Goal: Task Accomplishment & Management: Complete application form

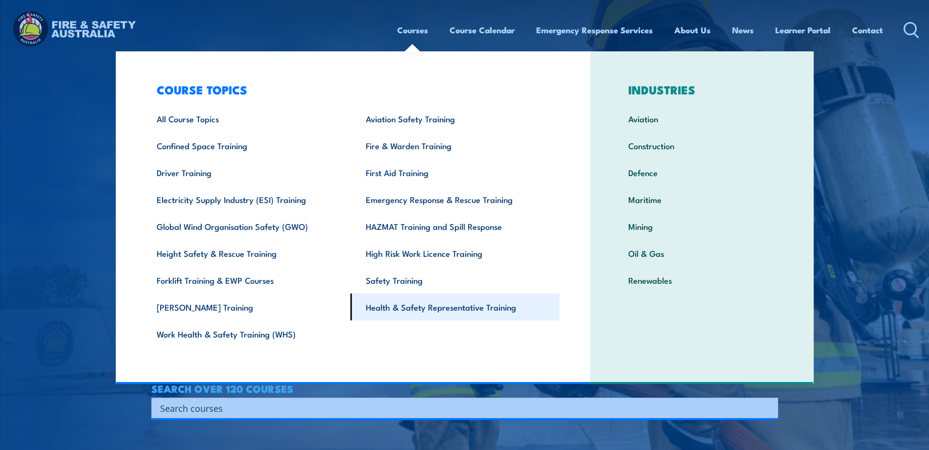
click at [391, 311] on link "Health & Safety Representative Training" at bounding box center [455, 307] width 209 height 27
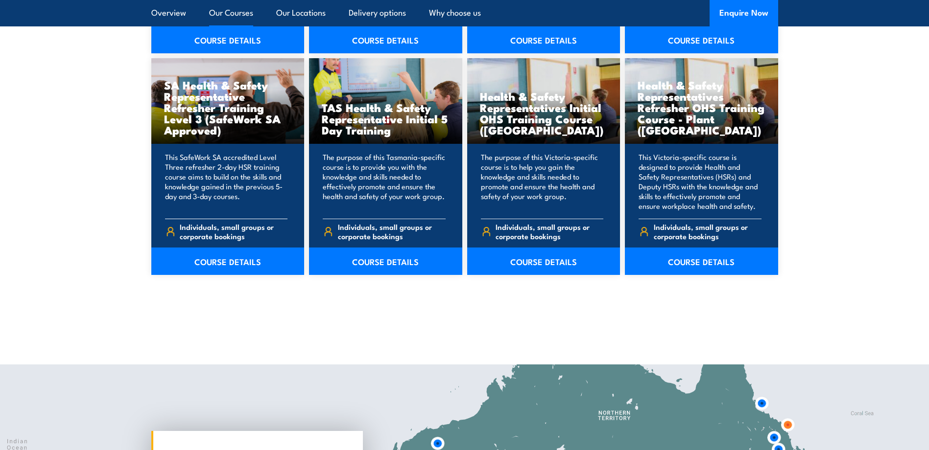
scroll to position [1224, 0]
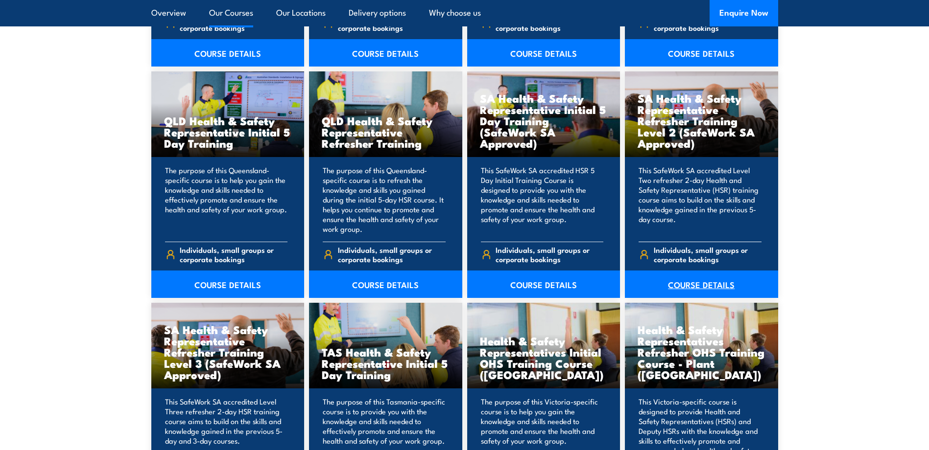
click at [697, 283] on link "COURSE DETAILS" at bounding box center [701, 284] width 153 height 27
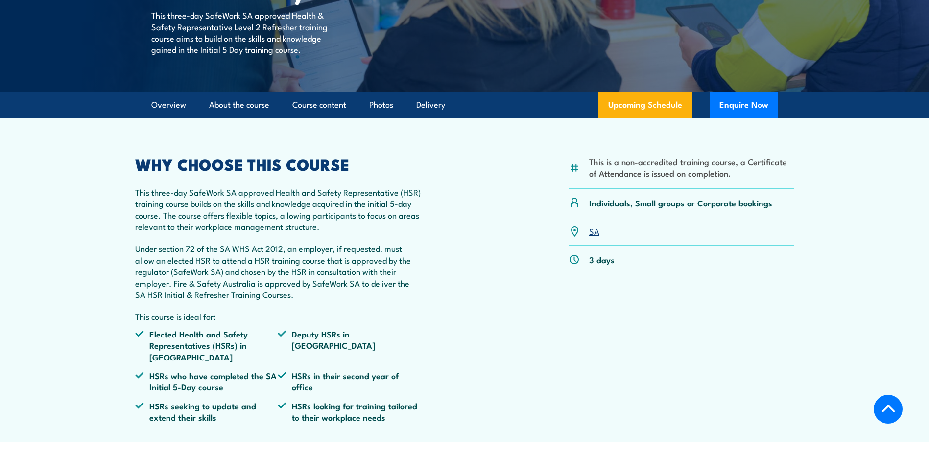
scroll to position [490, 0]
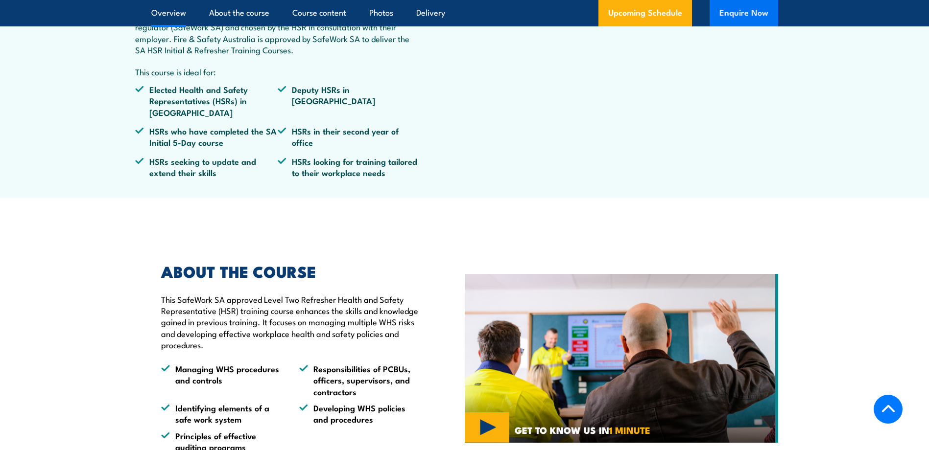
click at [749, 11] on button "Enquire Now" at bounding box center [744, 13] width 69 height 26
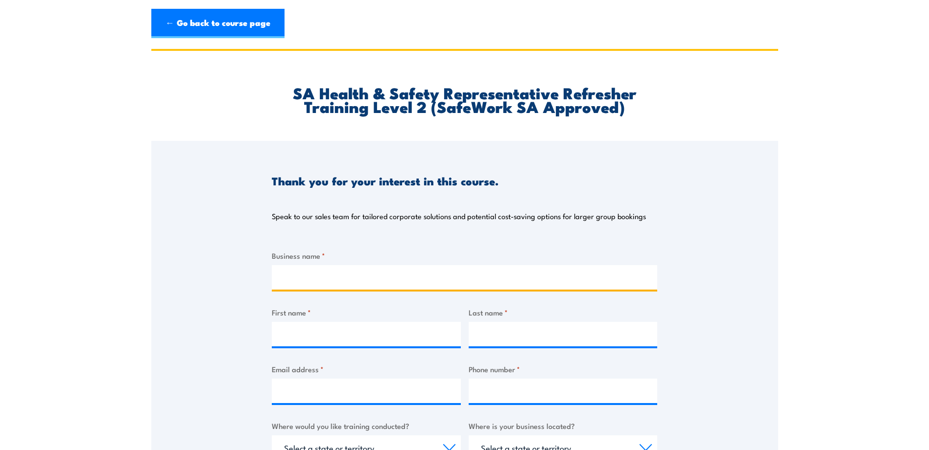
click at [282, 287] on input "Business name *" at bounding box center [464, 277] width 385 height 24
type input "Royans Transport Accident Repairs"
type input "[PERSON_NAME]"
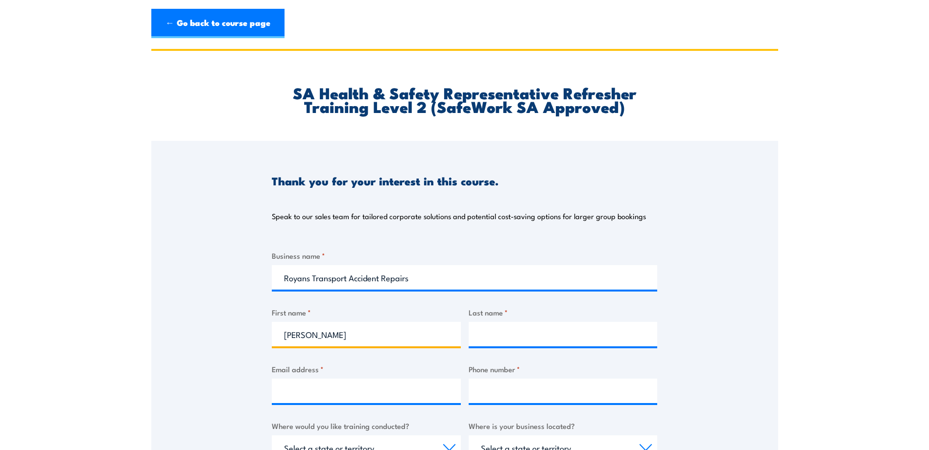
type input "[PERSON_NAME]"
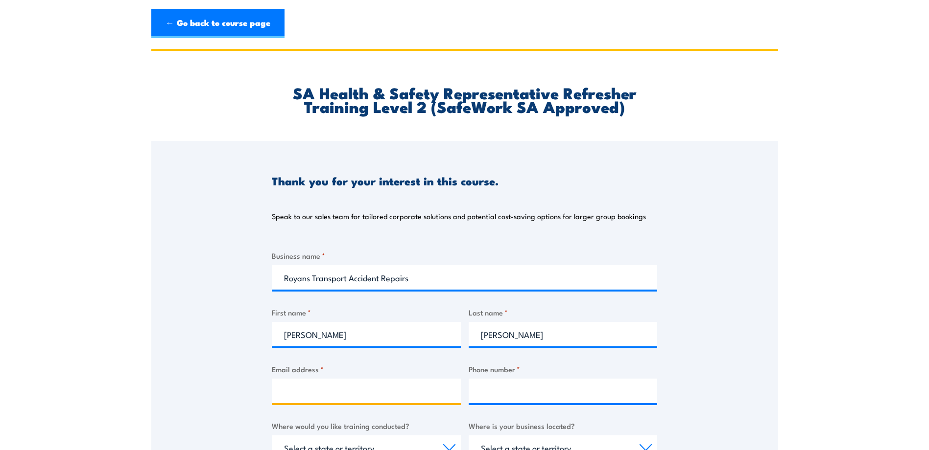
type input "[PERSON_NAME][EMAIL_ADDRESS][PERSON_NAME][DOMAIN_NAME]"
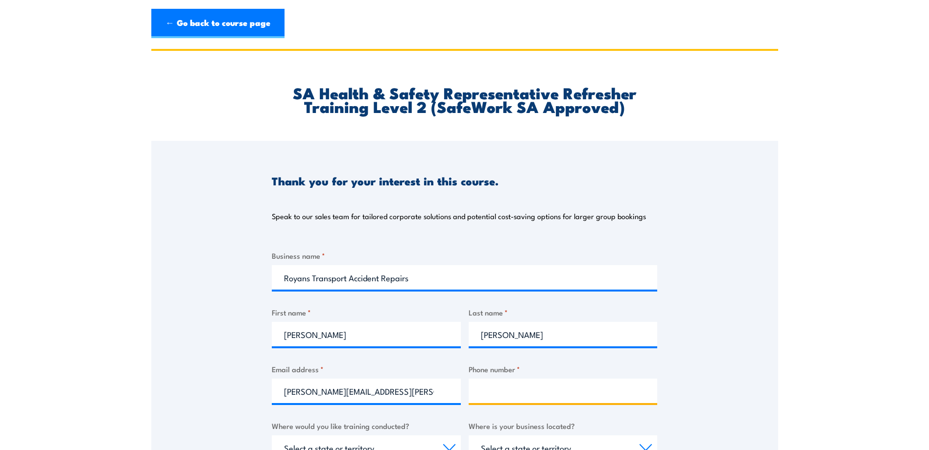
type input "0499554551"
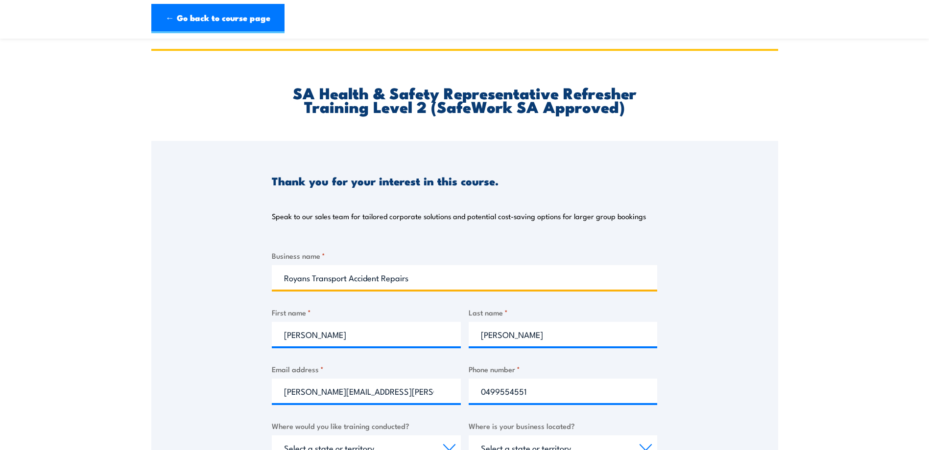
scroll to position [245, 0]
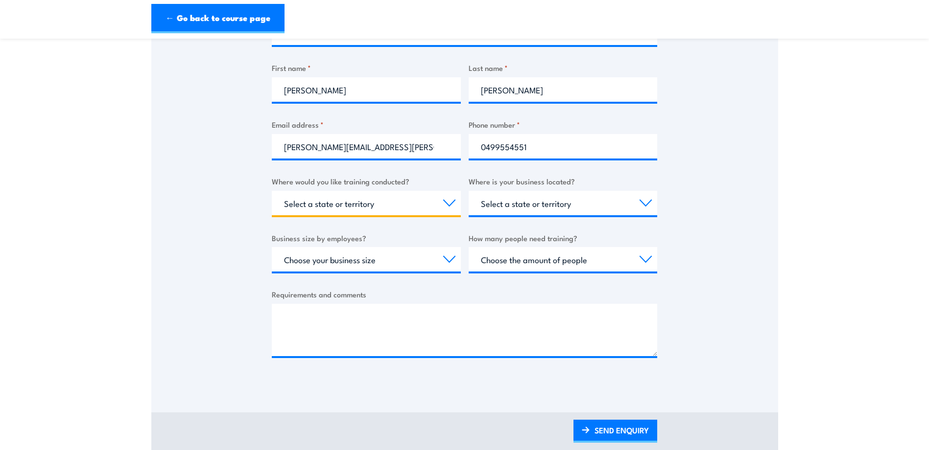
drag, startPoint x: 390, startPoint y: 203, endPoint x: 382, endPoint y: 208, distance: 9.0
click at [390, 203] on select "Select a state or territory Nationally - multiple locations [GEOGRAPHIC_DATA] […" at bounding box center [366, 203] width 189 height 24
select select "SA"
click at [272, 191] on select "Select a state or territory Nationally - multiple locations [GEOGRAPHIC_DATA] […" at bounding box center [366, 203] width 189 height 24
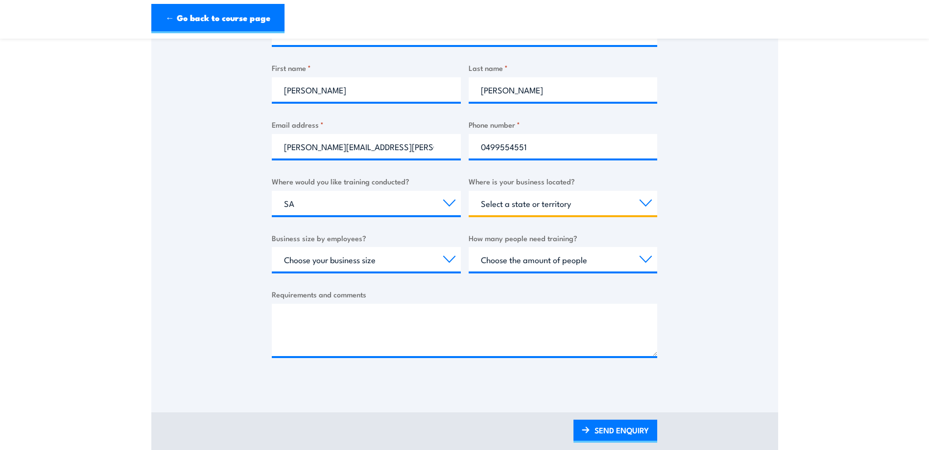
click at [526, 206] on select "Select a state or territory [GEOGRAPHIC_DATA] [GEOGRAPHIC_DATA] [GEOGRAPHIC_DAT…" at bounding box center [563, 203] width 189 height 24
select select "SA"
click at [469, 191] on select "Select a state or territory [GEOGRAPHIC_DATA] [GEOGRAPHIC_DATA] [GEOGRAPHIC_DAT…" at bounding box center [563, 203] width 189 height 24
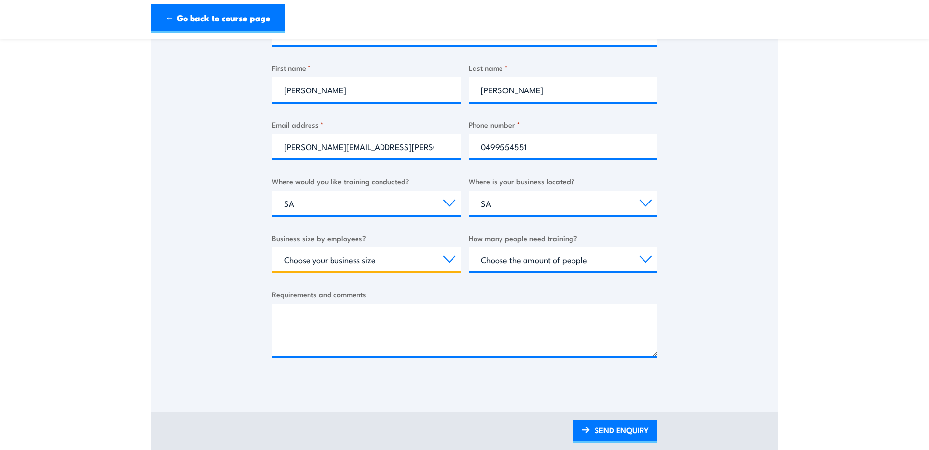
click at [304, 260] on select "Choose your business size 1 to 19 20 to 199 200+" at bounding box center [366, 259] width 189 height 24
select select "200+"
click at [272, 247] on select "Choose your business size 1 to 19 20 to 199 200+" at bounding box center [366, 259] width 189 height 24
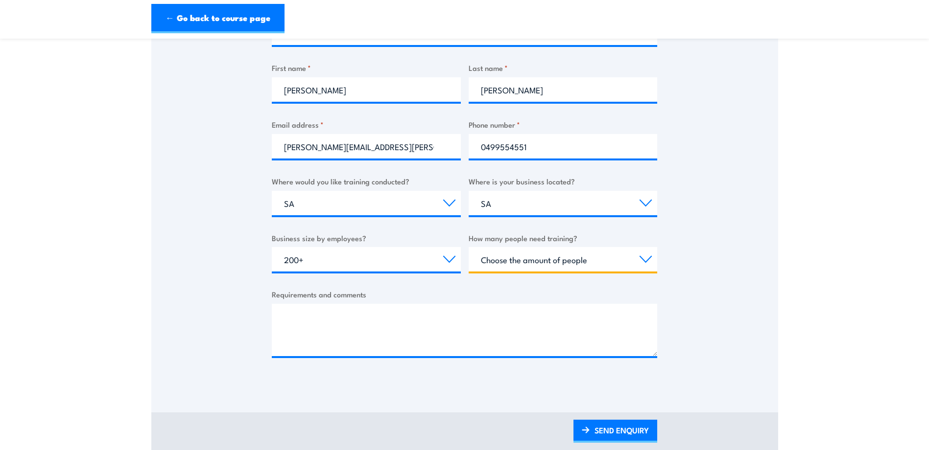
click at [514, 261] on select "Choose the amount of people 1 to 4 5 to 19 20+" at bounding box center [563, 259] width 189 height 24
select select "1 to 4"
click at [469, 247] on select "Choose the amount of people 1 to 4 5 to 19 20+" at bounding box center [563, 259] width 189 height 24
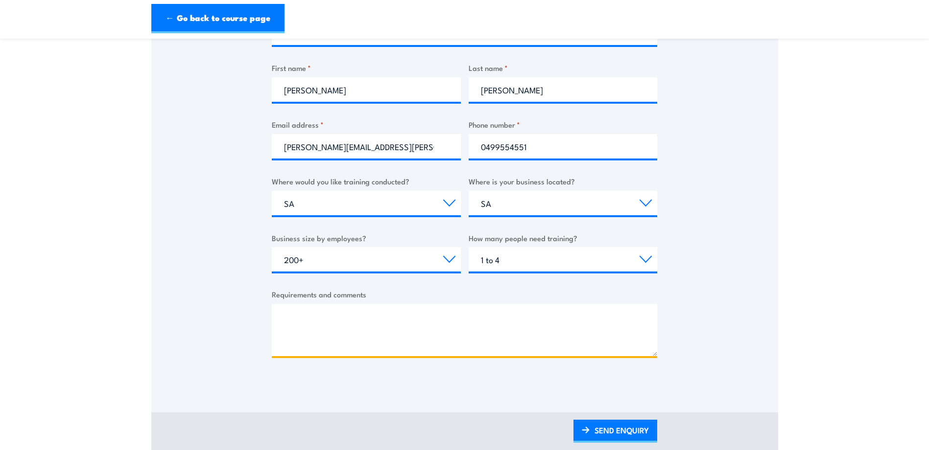
click at [383, 319] on textarea "Requirements and comments" at bounding box center [464, 330] width 385 height 52
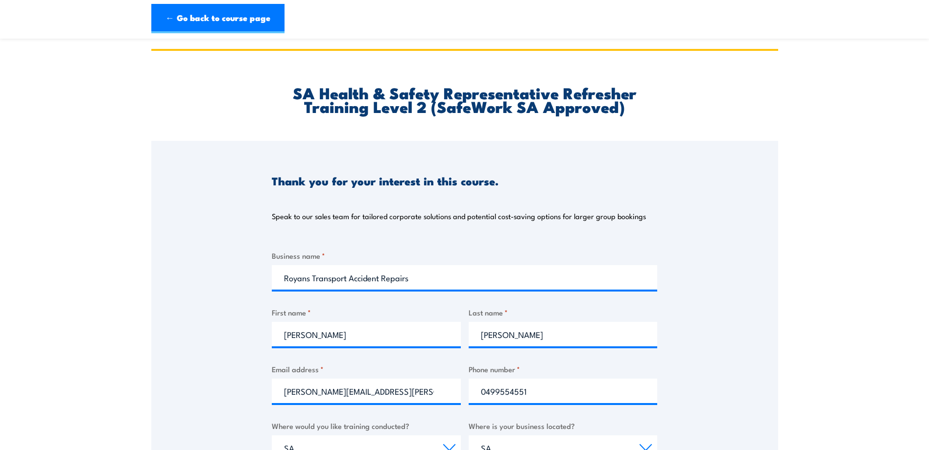
scroll to position [490, 0]
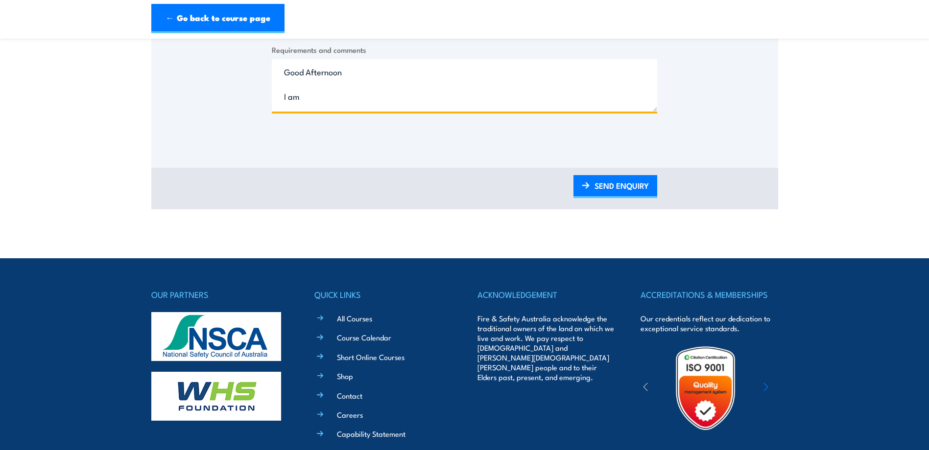
click at [283, 97] on textarea "Good Afternoon I am" at bounding box center [464, 85] width 385 height 52
drag, startPoint x: 276, startPoint y: 68, endPoint x: 376, endPoint y: 92, distance: 102.3
click at [376, 92] on textarea "Good Afternoon I am" at bounding box center [464, 85] width 385 height 52
paste textarea "afternoon, I am enquiring about the HSR refresher training. I understand that t…"
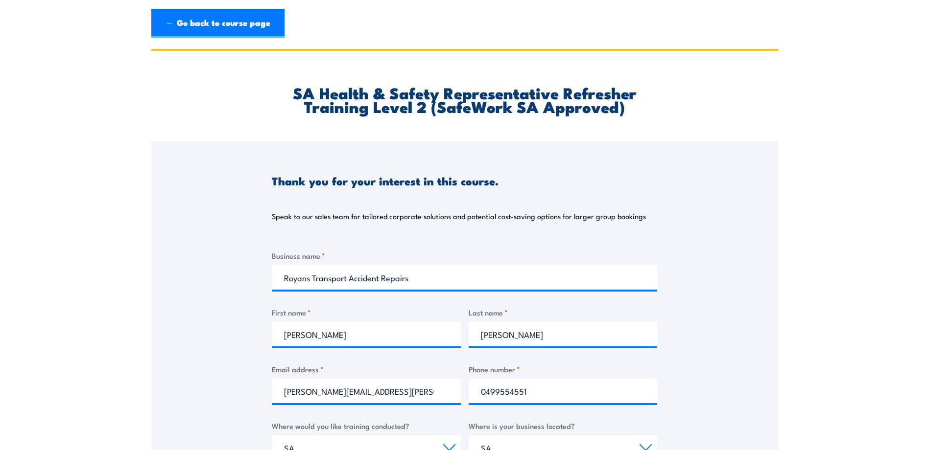
scroll to position [245, 0]
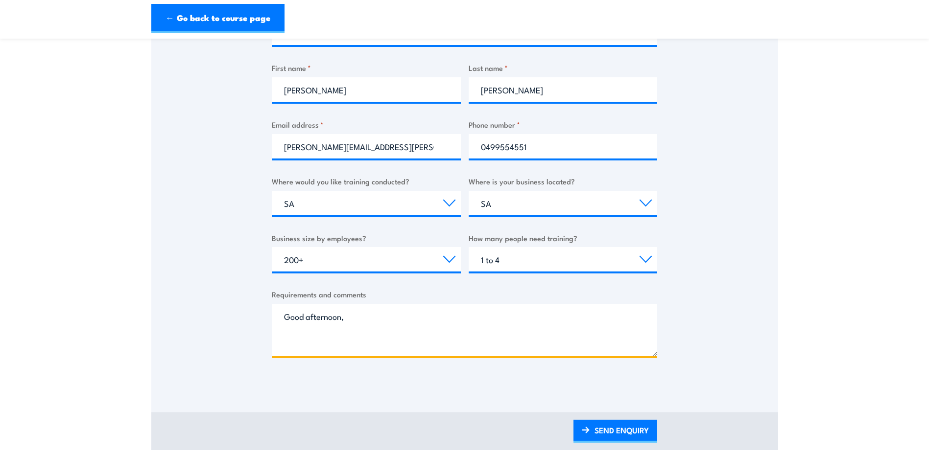
click at [362, 322] on textarea "Good afternoon, I am enquiring about the HSR refresher training. I understand t…" at bounding box center [464, 330] width 385 height 52
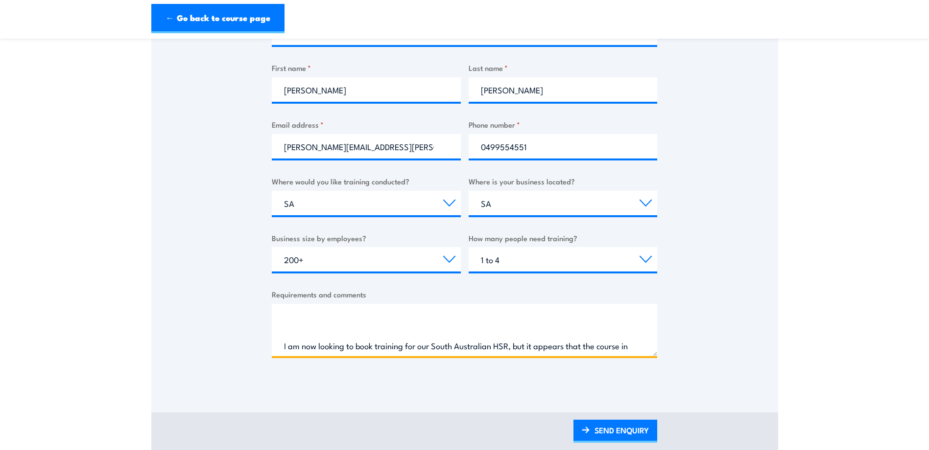
click at [405, 321] on textarea "Good afternoon, I am enquiring about the HSR refresher training. I understand t…" at bounding box center [464, 330] width 385 height 52
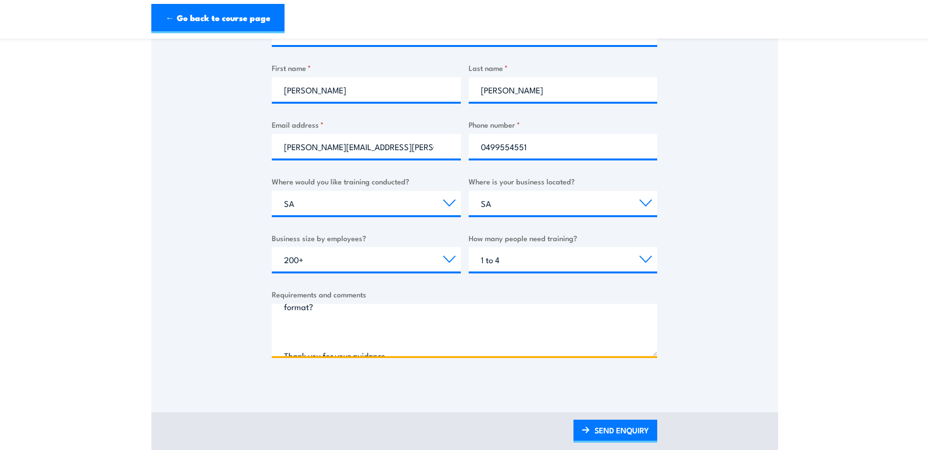
scroll to position [250, 0]
click at [304, 317] on textarea "Good afternoon, I am enquiring about the HSR refresher training. I understand t…" at bounding box center [464, 330] width 385 height 52
click at [418, 337] on textarea "Good afternoon, I am enquiring about the HSR refresher training. I understand t…" at bounding box center [464, 330] width 385 height 52
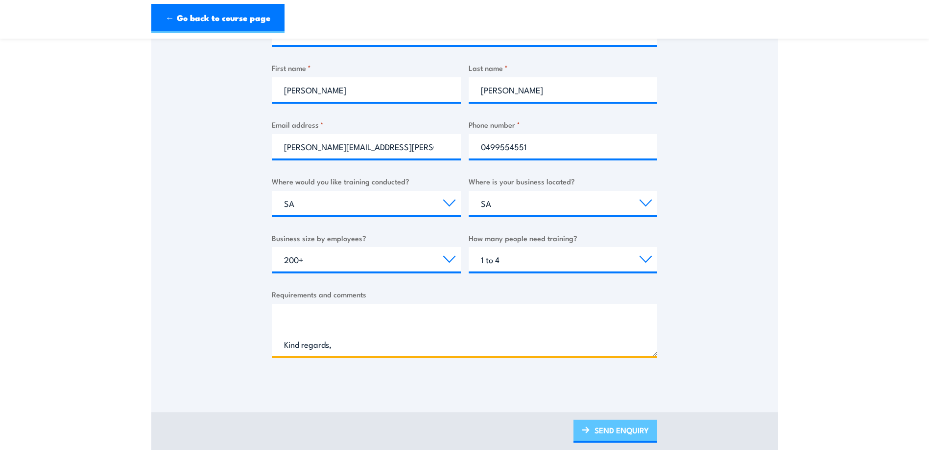
type textarea "Good afternoon, I am enquiring about the HSR refresher training. I understand t…"
drag, startPoint x: 606, startPoint y: 435, endPoint x: 63, endPoint y: 255, distance: 572.1
click at [606, 435] on link "SEND ENQUIRY" at bounding box center [615, 431] width 84 height 23
